Goal: Obtain resource: Obtain resource

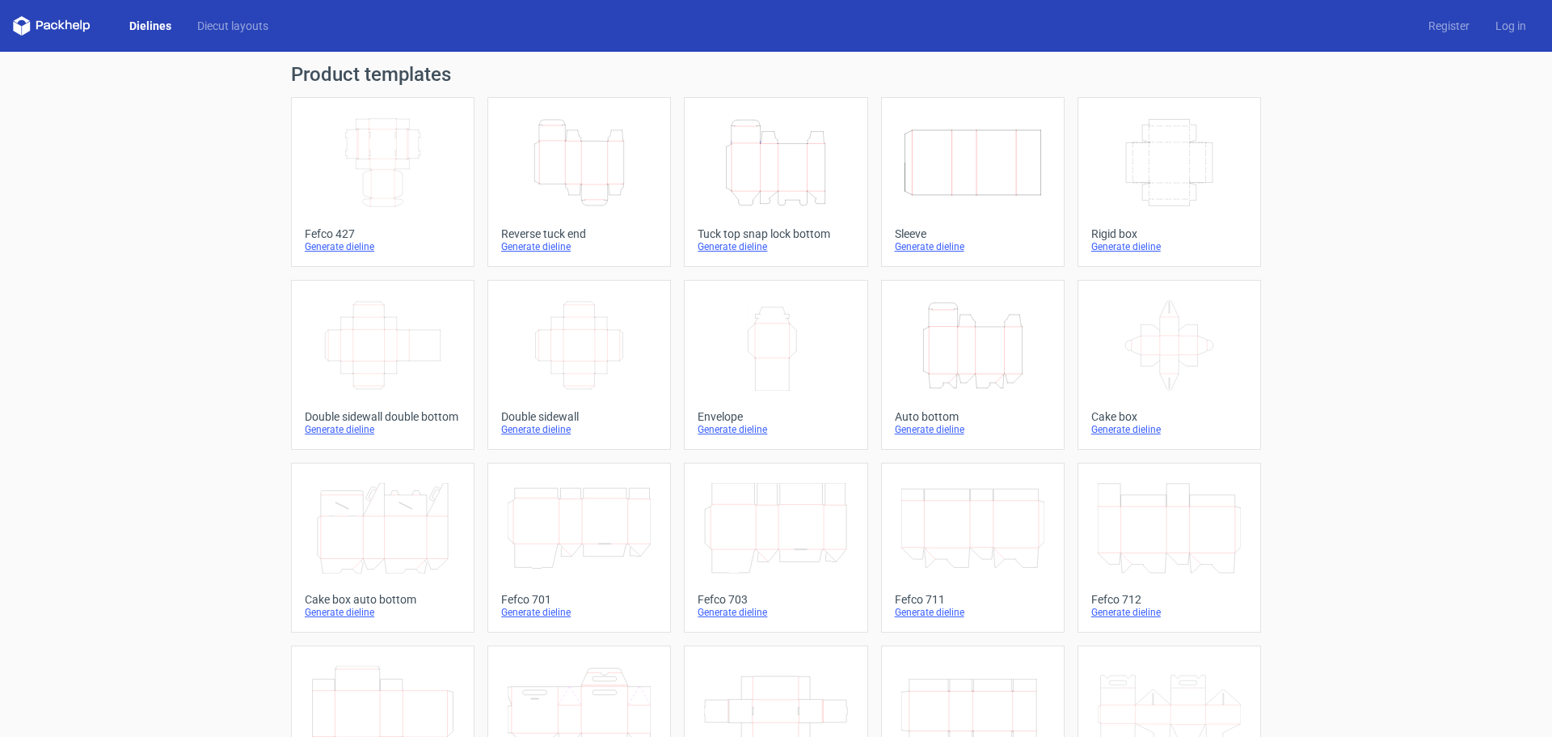
click at [409, 145] on icon "Width Depth Height" at bounding box center [382, 162] width 143 height 91
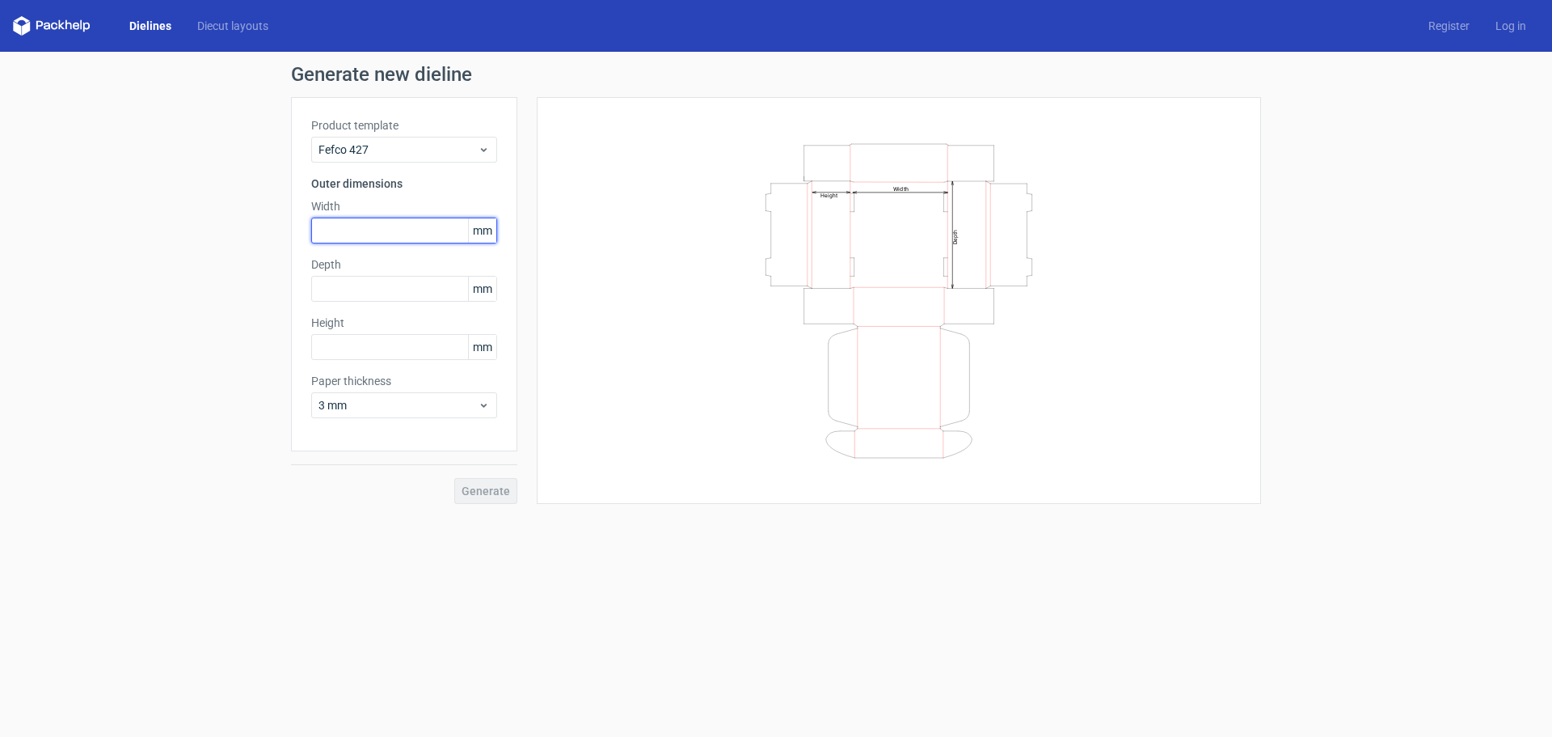
click at [348, 231] on input "text" at bounding box center [404, 230] width 186 height 26
type input "381"
click at [421, 283] on input "text" at bounding box center [404, 289] width 186 height 26
type input "305"
click at [396, 348] on input "text" at bounding box center [404, 347] width 186 height 26
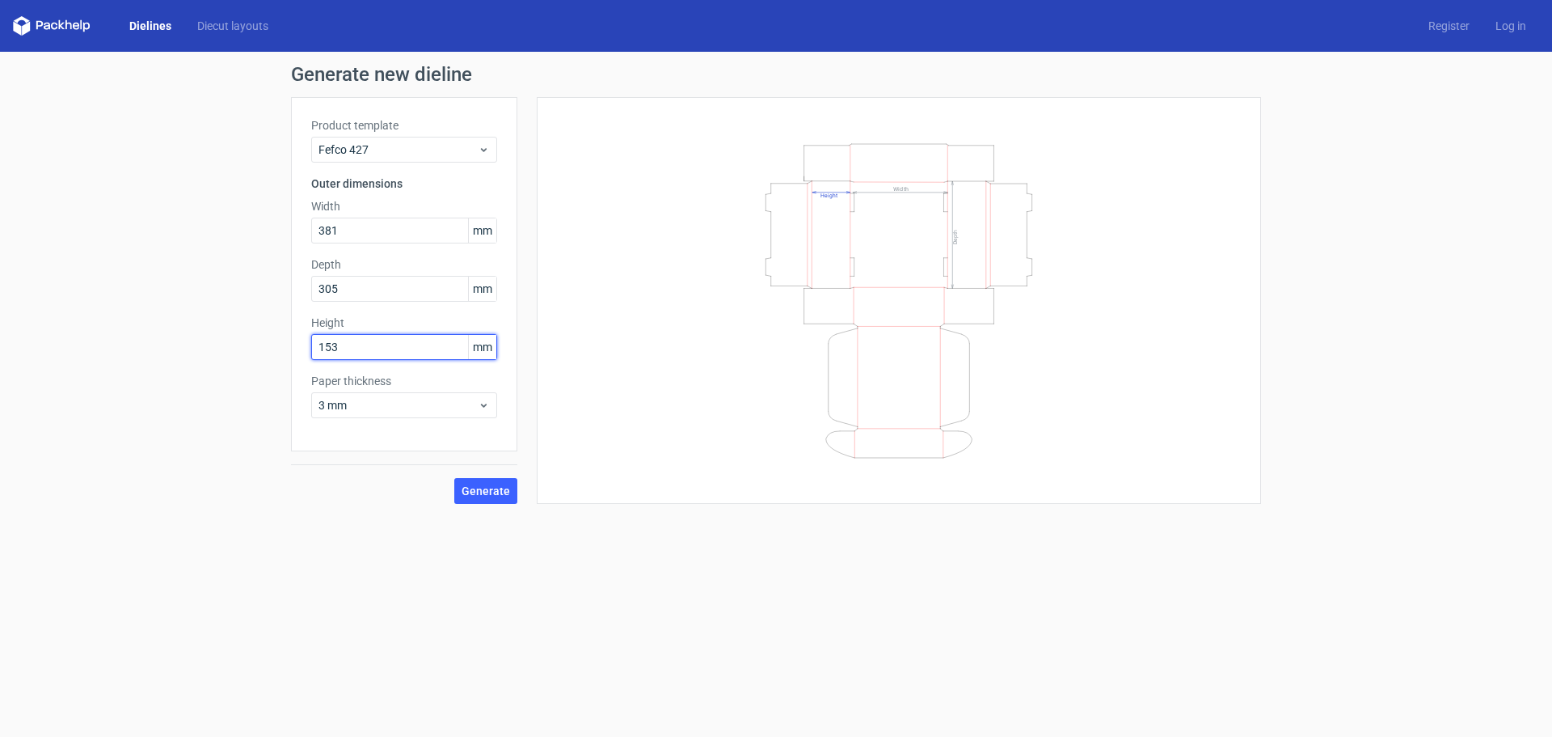
type input "153"
click at [262, 421] on div "Generate new dieline Product template Fefco 427 Outer dimensions Width 381 mm D…" at bounding box center [776, 284] width 1552 height 465
click at [494, 492] on span "Generate" at bounding box center [486, 490] width 49 height 11
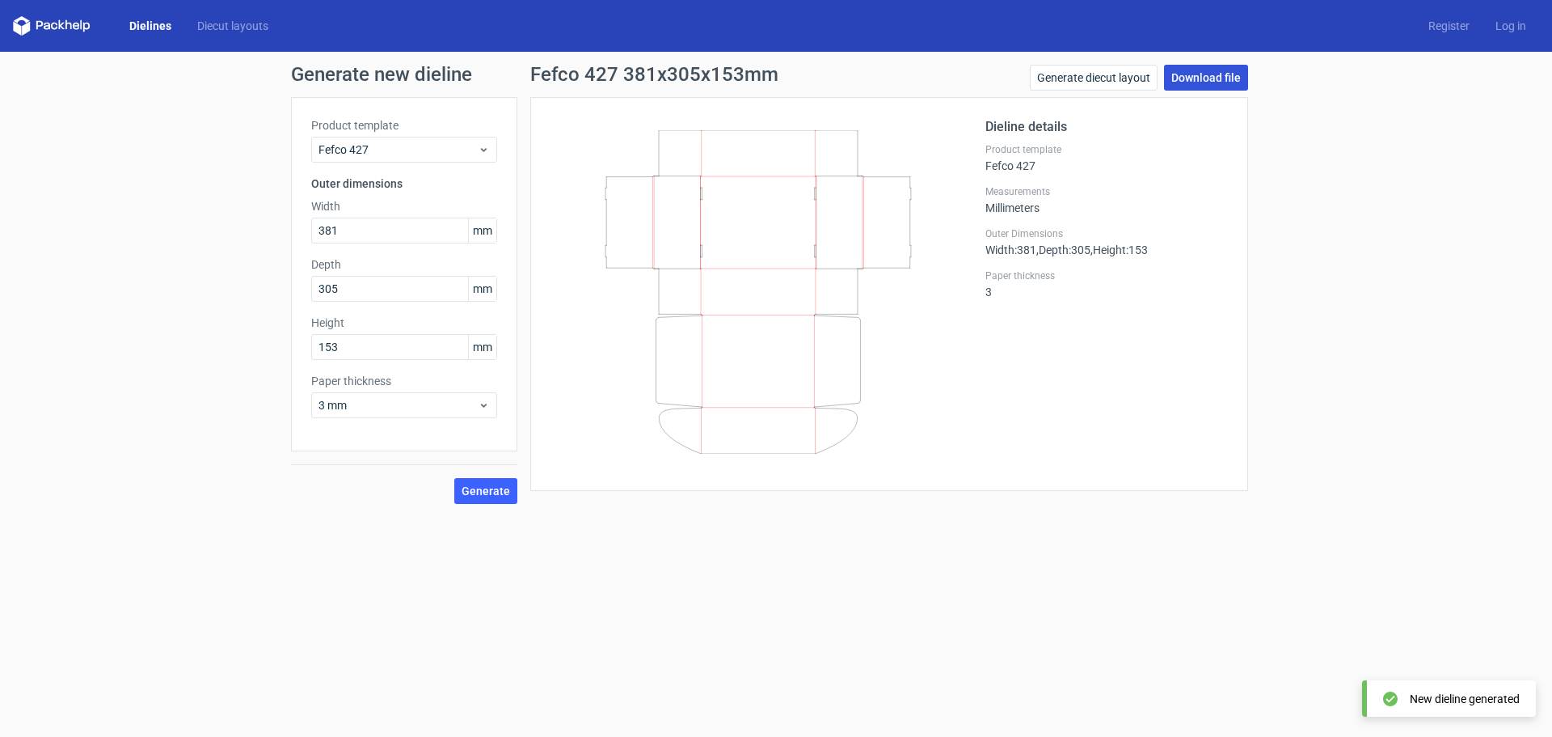
click at [1218, 75] on link "Download file" at bounding box center [1206, 78] width 84 height 26
